Goal: Information Seeking & Learning: Learn about a topic

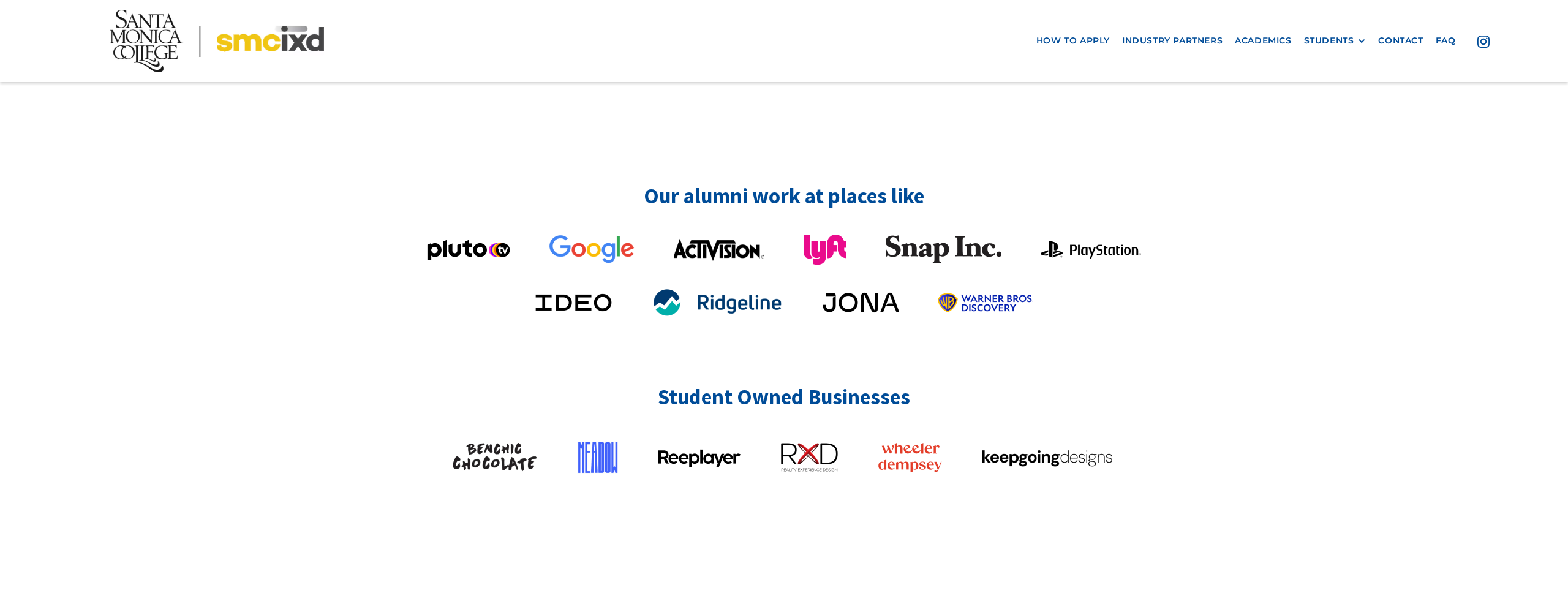
scroll to position [3073, 0]
click at [1332, 47] on div "STUDENTS PROspective Students GRAD SHOW 2025 Current Students Alumni" at bounding box center [1335, 40] width 74 height 22
click at [1339, 40] on div "STUDENTS" at bounding box center [1329, 40] width 50 height 10
click at [1338, 81] on link "Current Students" at bounding box center [1359, 85] width 110 height 22
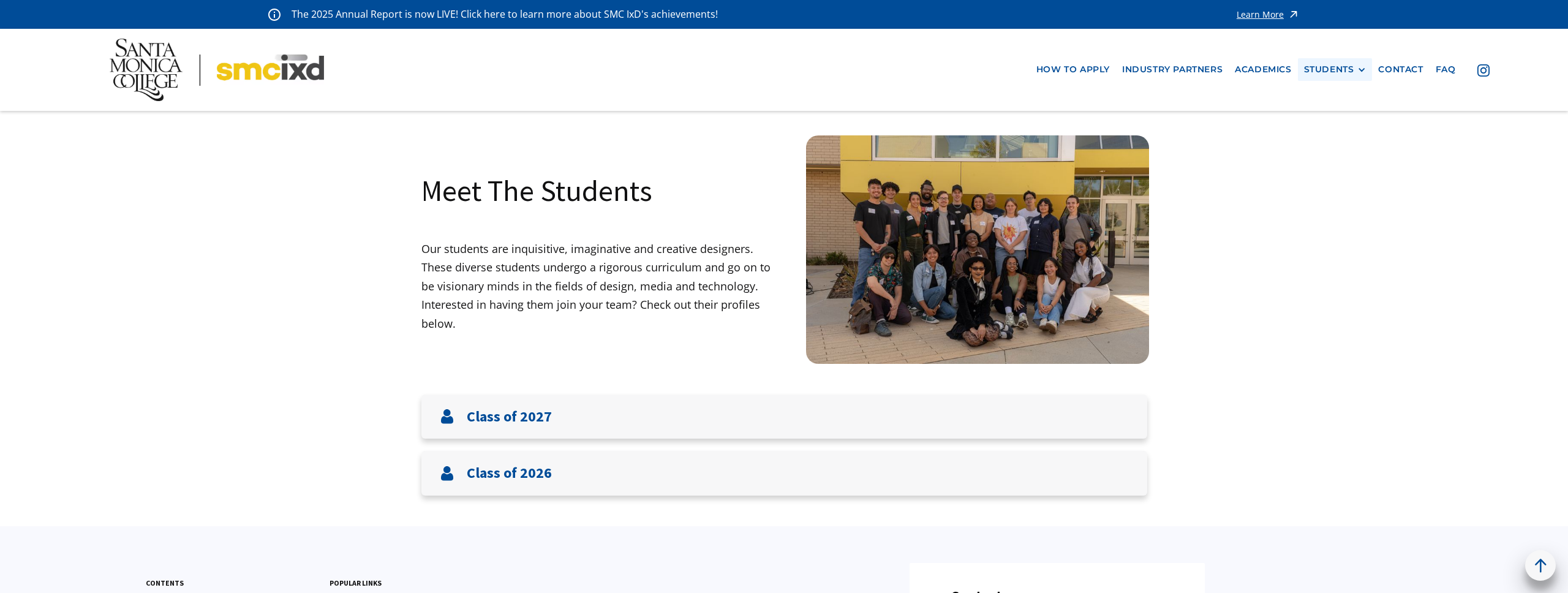
click at [1351, 68] on div "STUDENTS" at bounding box center [1329, 69] width 50 height 10
click at [1330, 141] on link "Alumni" at bounding box center [1359, 137] width 110 height 22
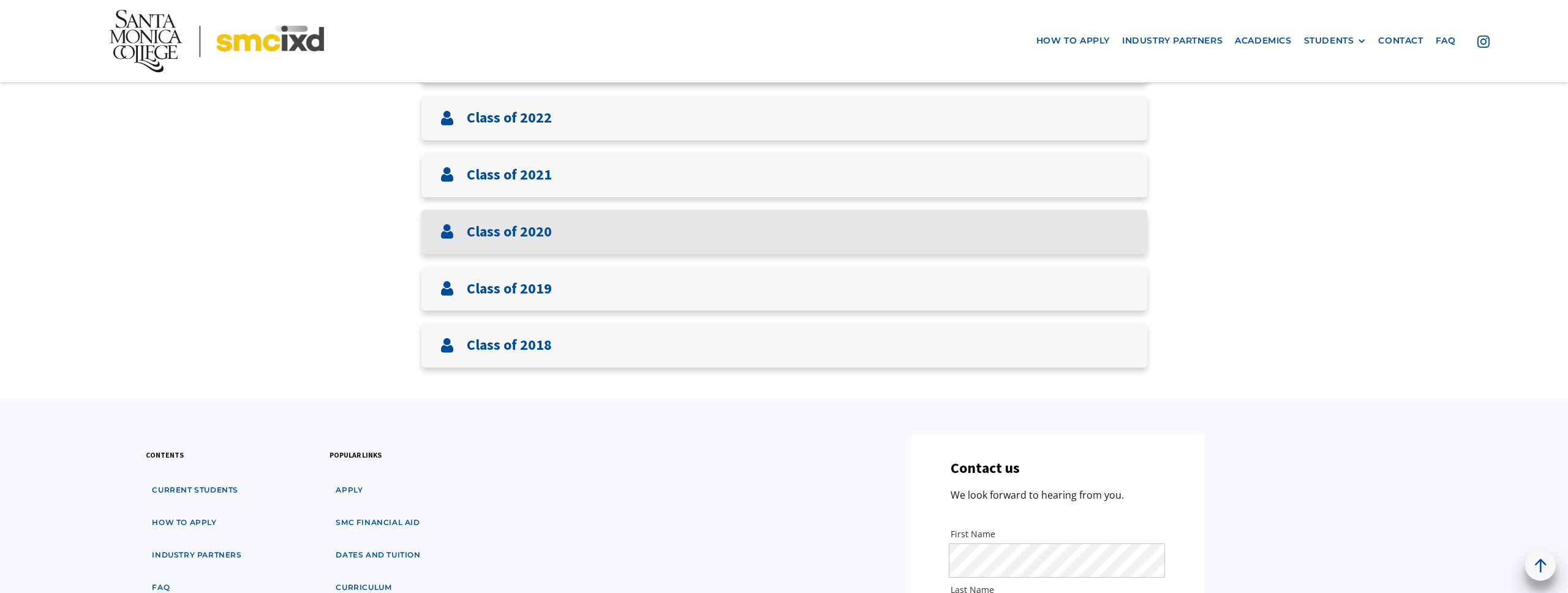
scroll to position [428, 0]
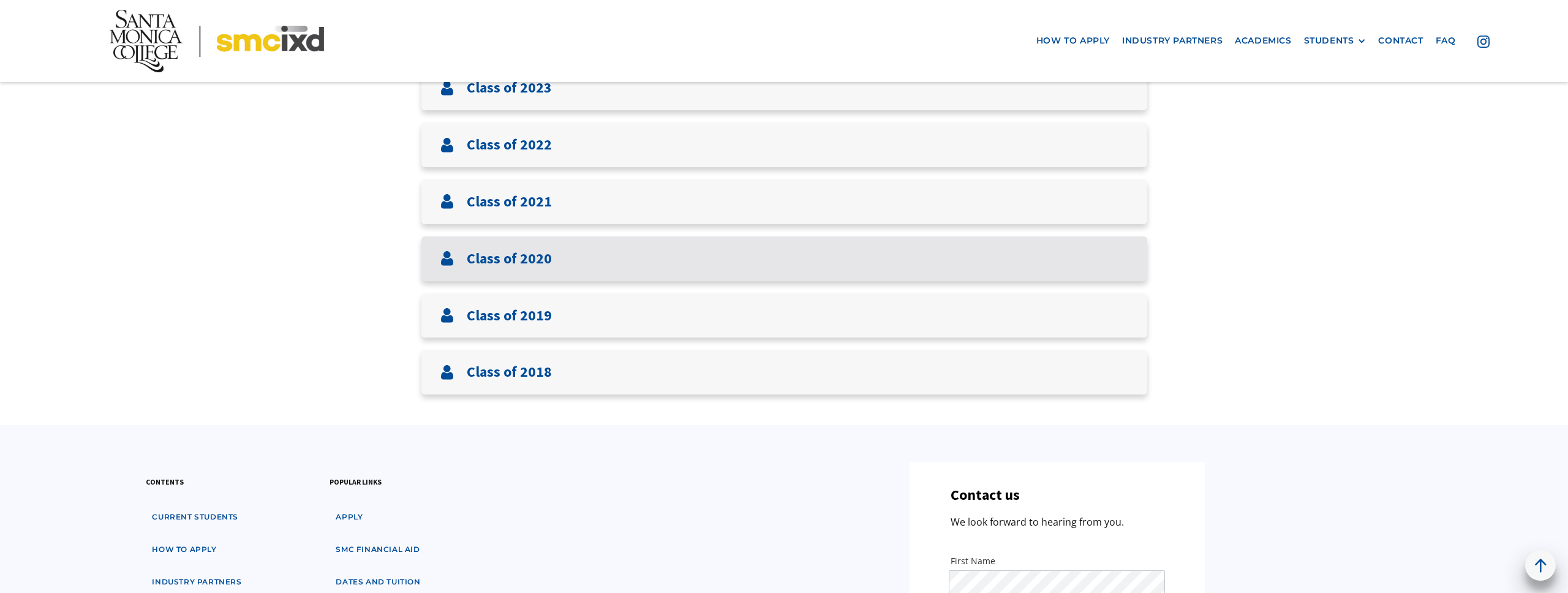
click at [534, 256] on h3 "Class of 2020" at bounding box center [510, 259] width 85 height 18
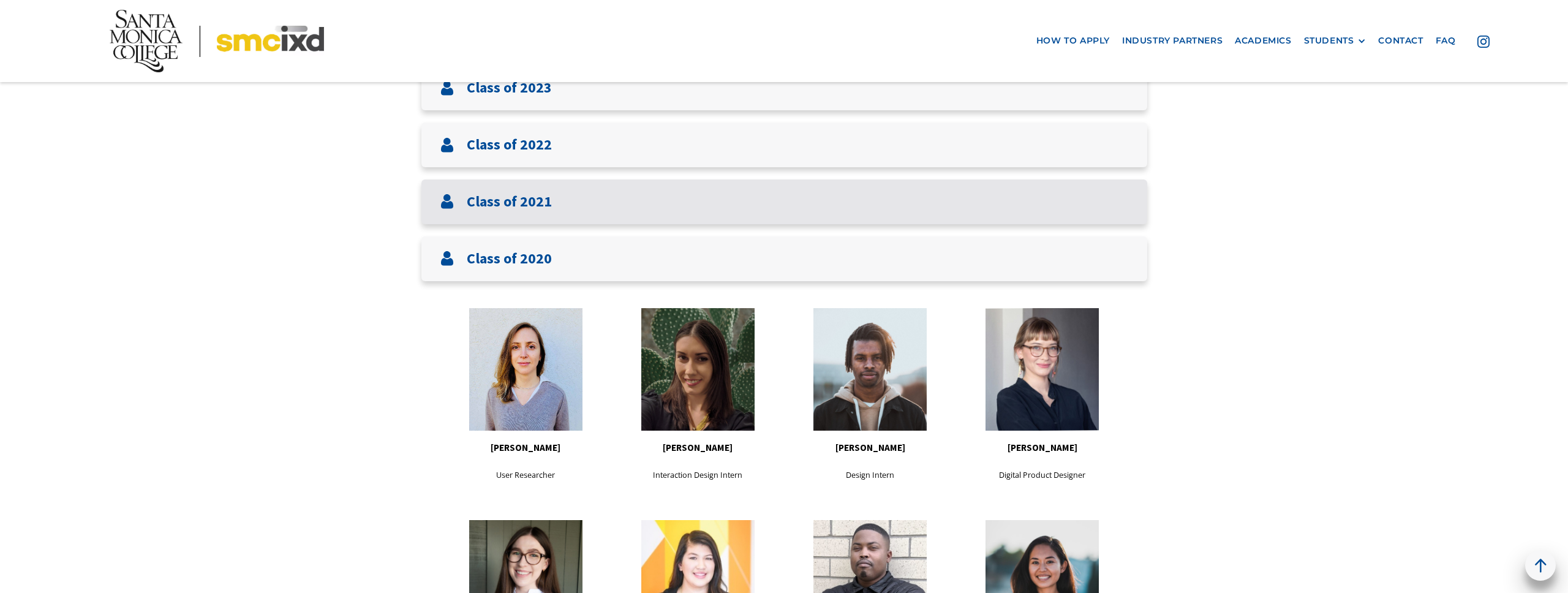
click at [522, 193] on h3 "Class of 2021" at bounding box center [510, 202] width 85 height 18
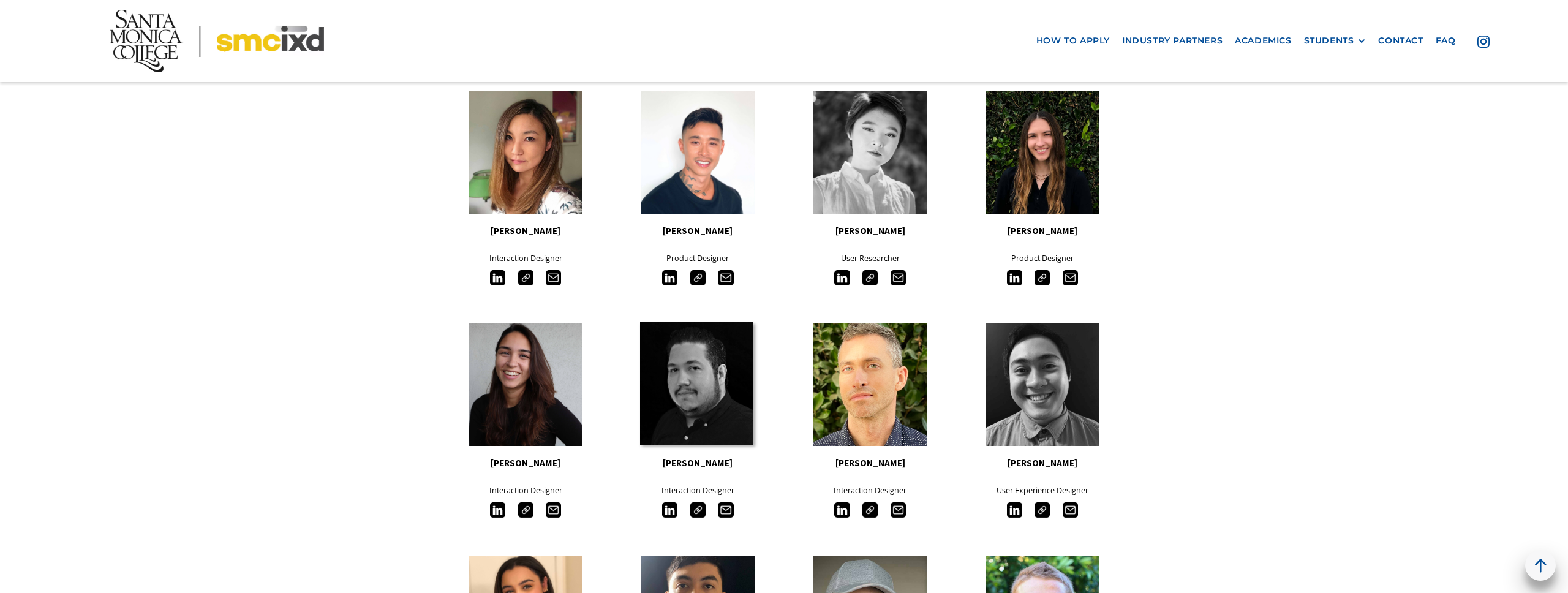
scroll to position [973, 0]
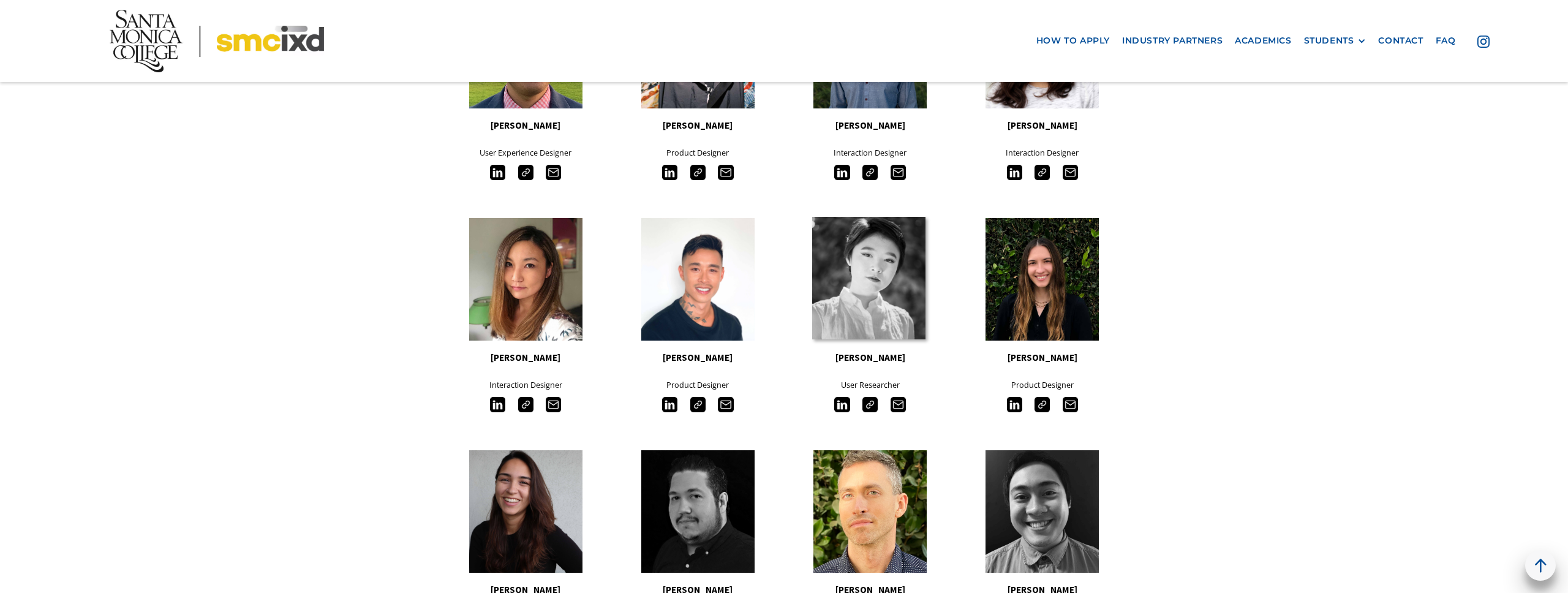
click at [874, 300] on link at bounding box center [868, 278] width 113 height 123
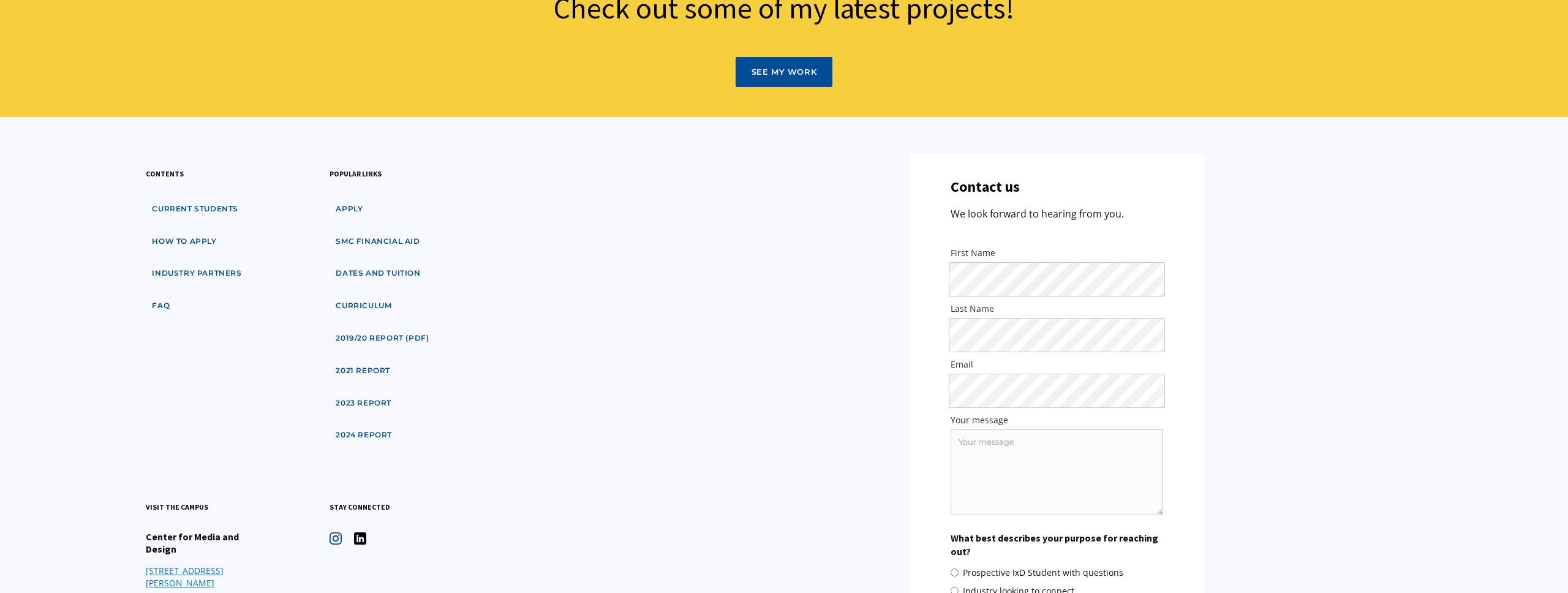
scroll to position [783, 0]
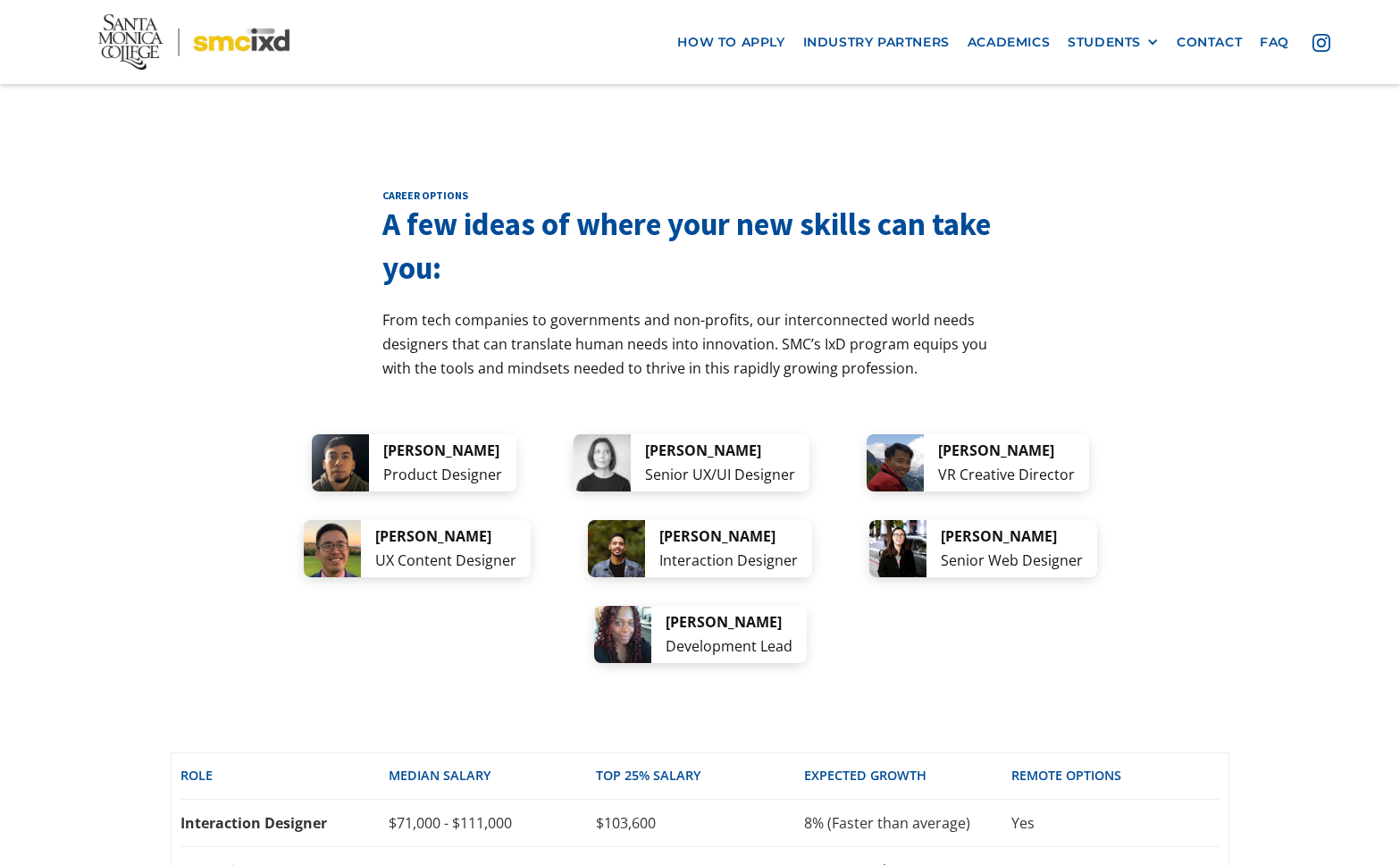
scroll to position [3319, 0]
